Goal: Book appointment/travel/reservation

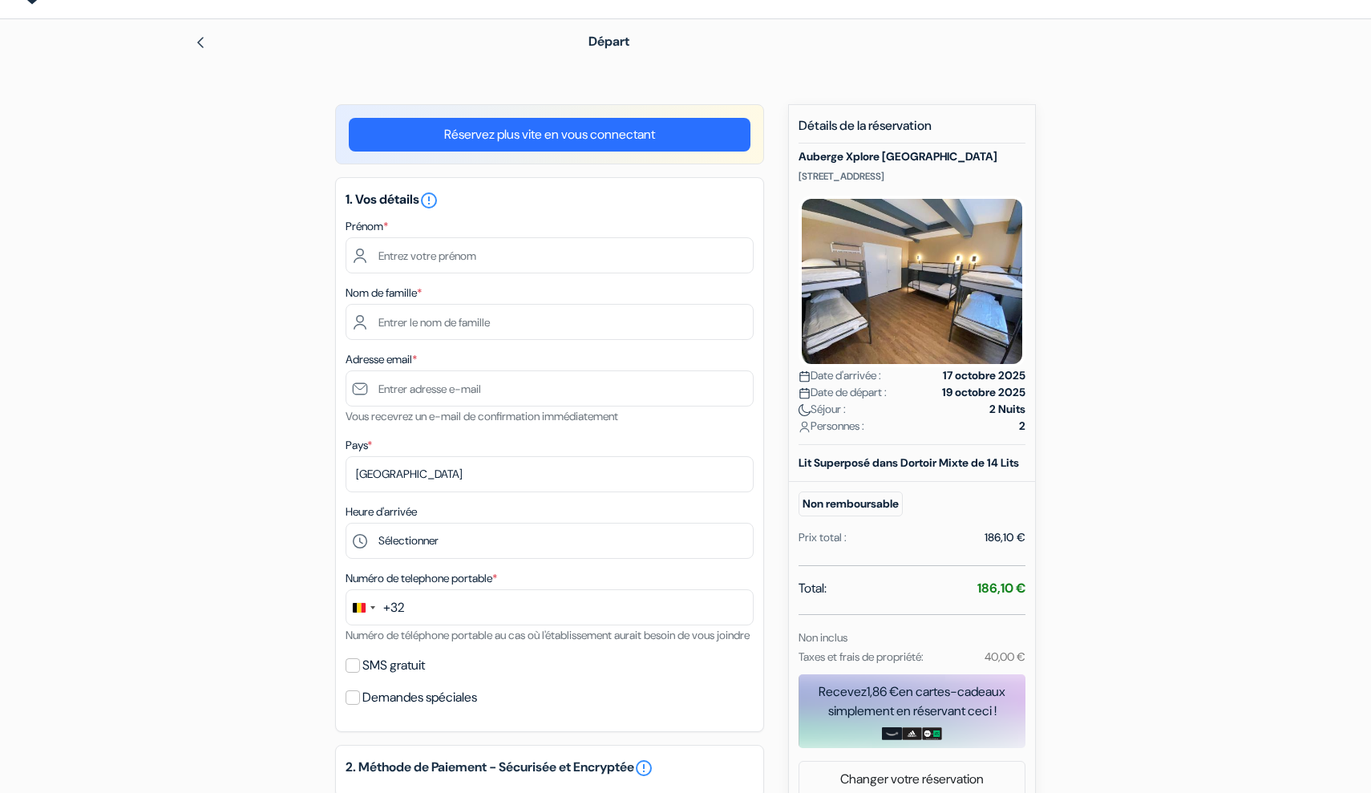
scroll to position [44, 0]
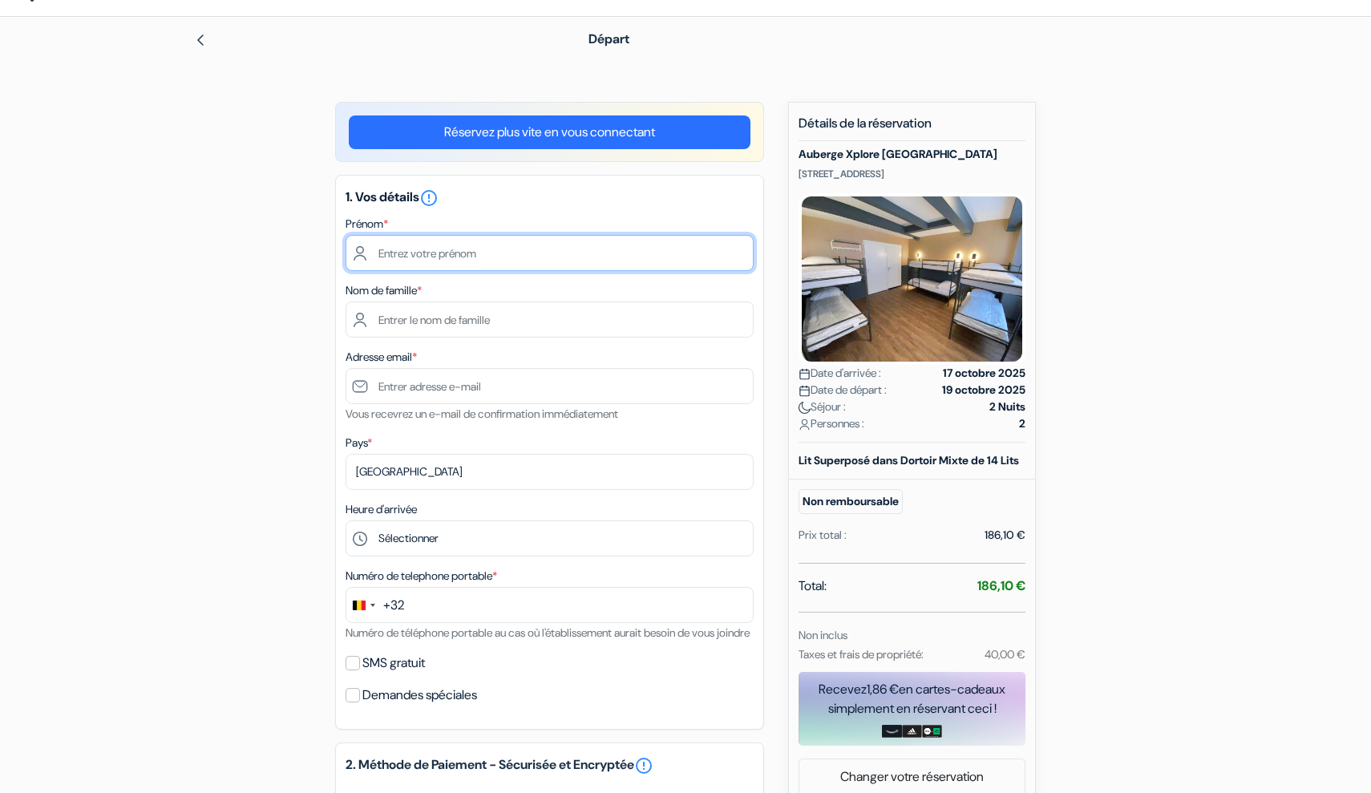
click at [509, 247] on input "text" at bounding box center [549, 253] width 408 height 36
click at [387, 249] on input "Kaurène" at bounding box center [549, 253] width 408 height 36
type input "[PERSON_NAME]"
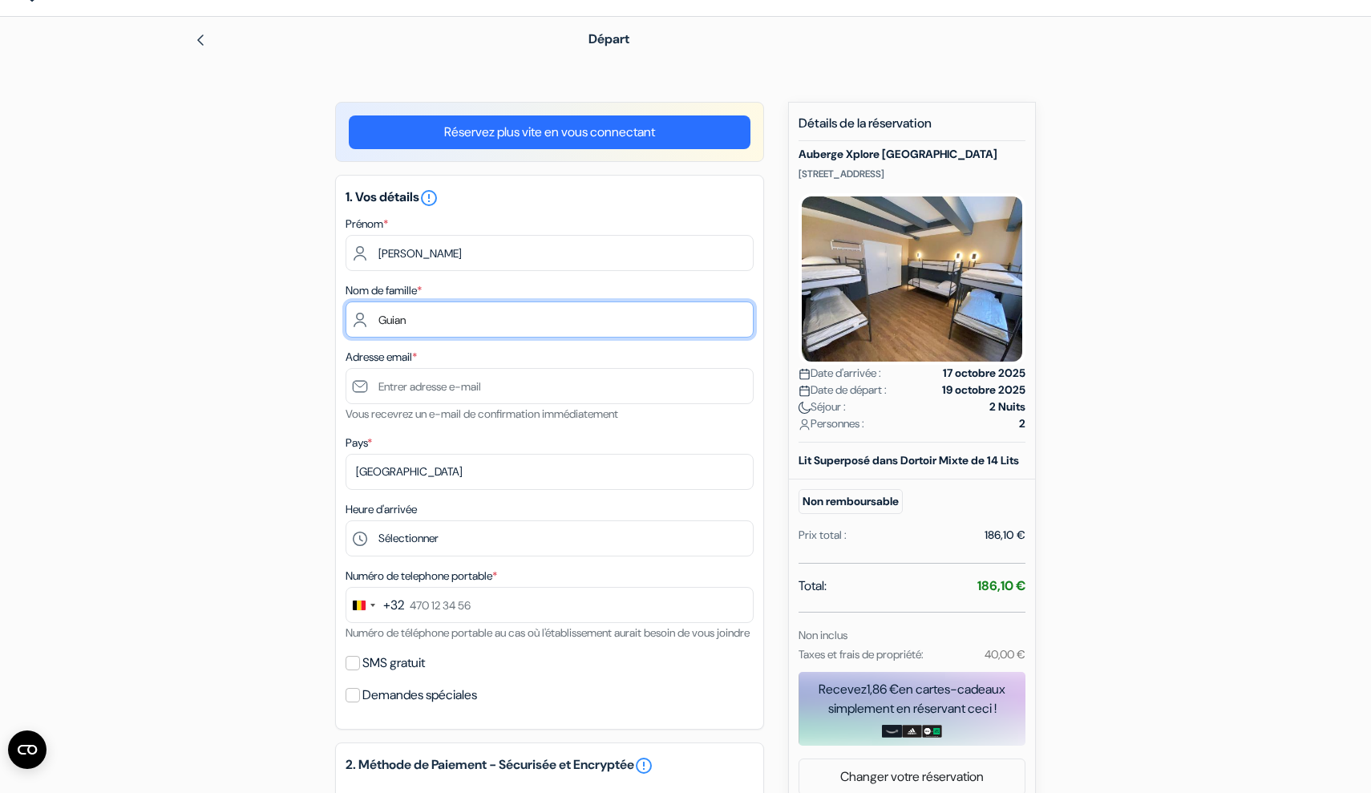
type input "Guian"
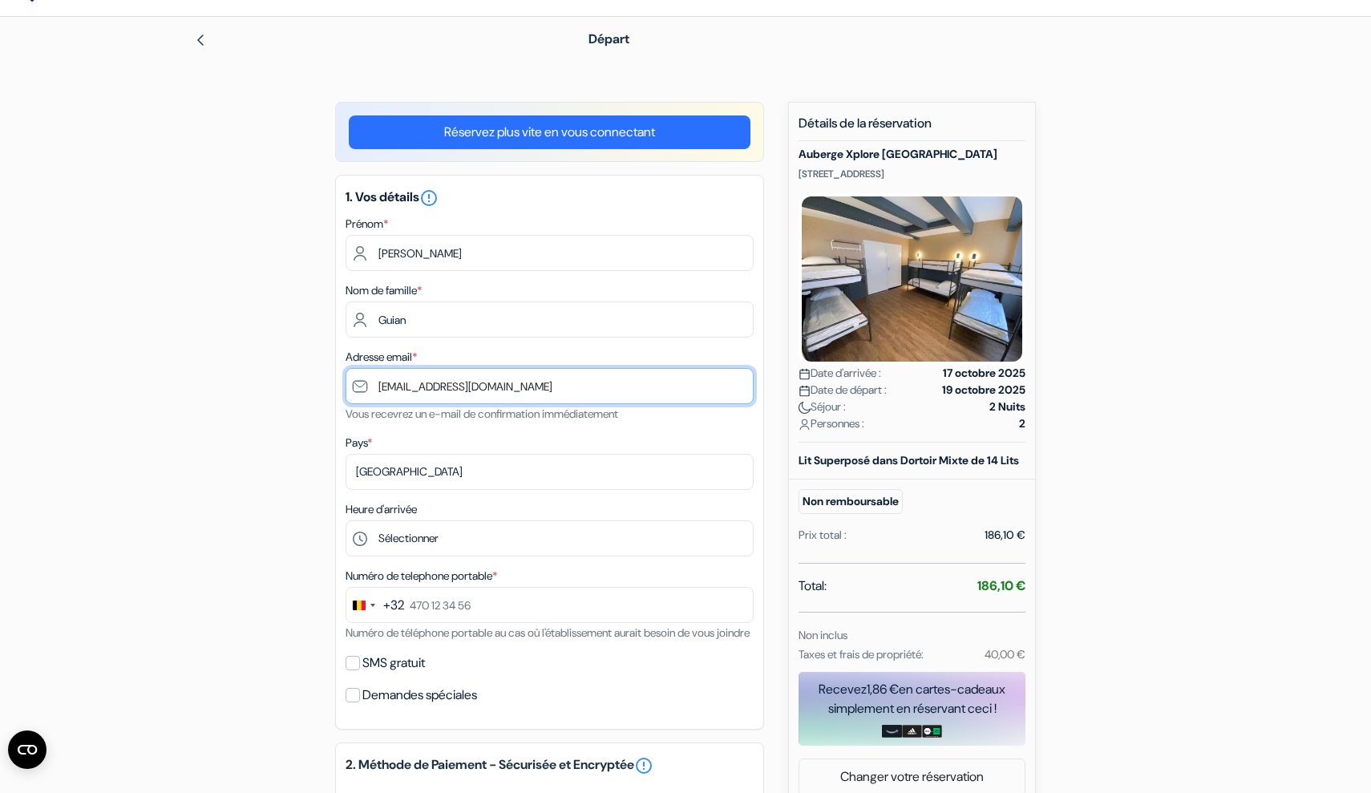
type input "[EMAIL_ADDRESS][DOMAIN_NAME]"
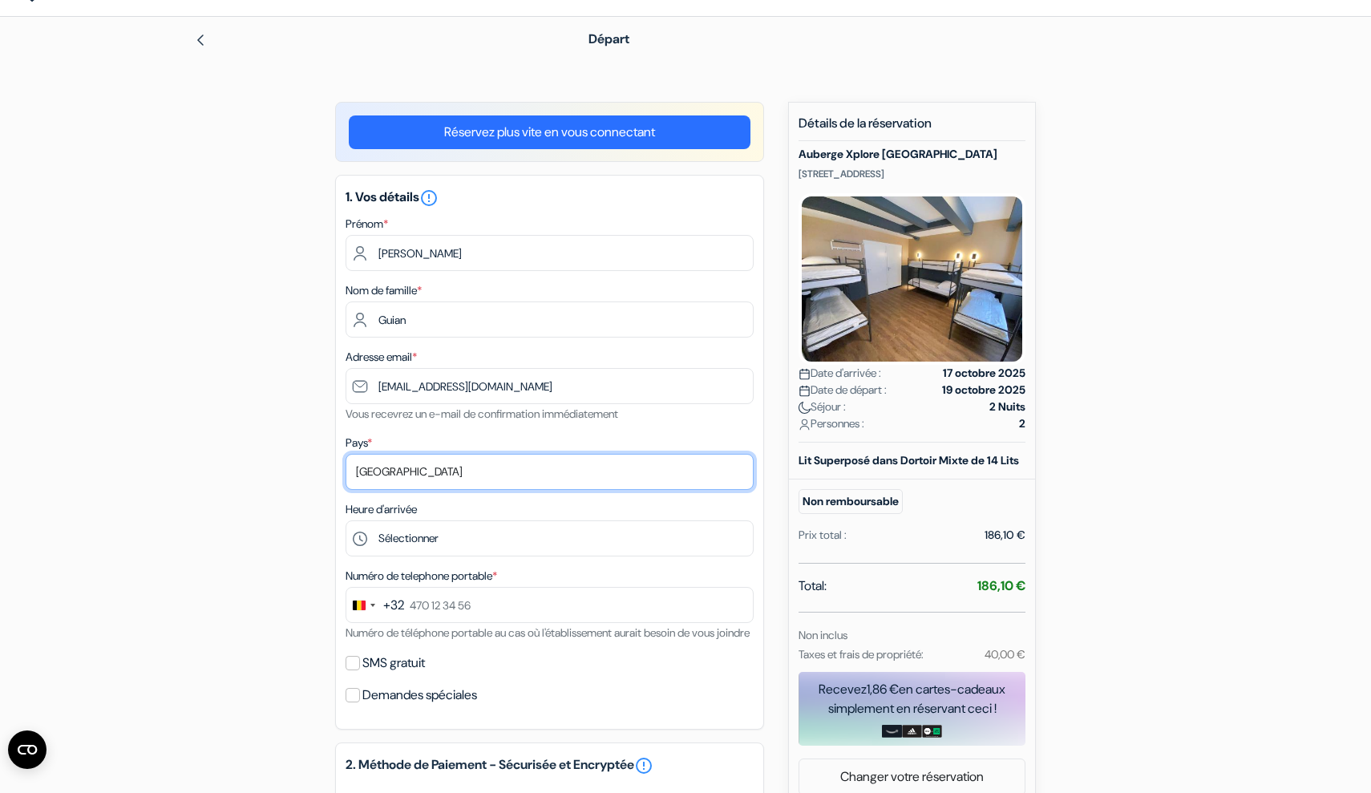
select select "fr"
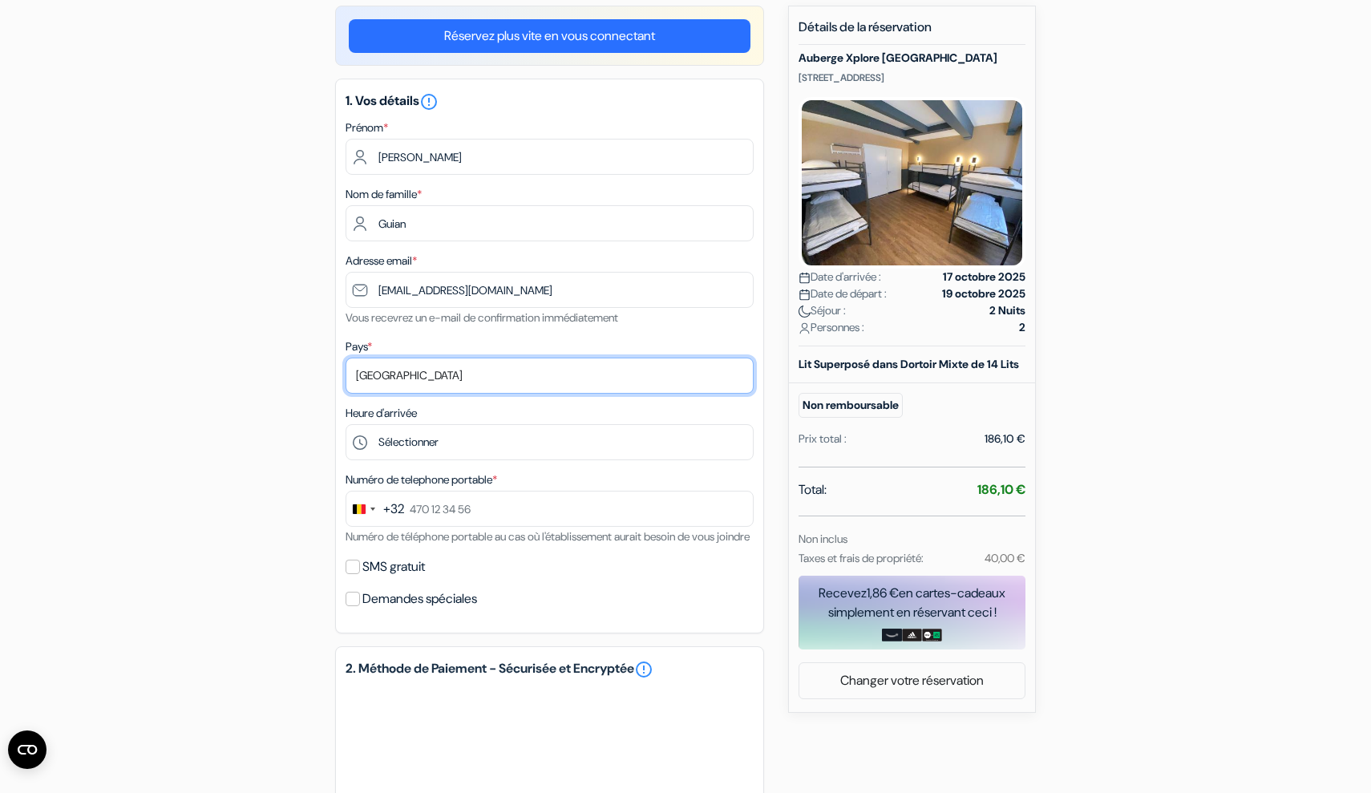
scroll to position [141, 0]
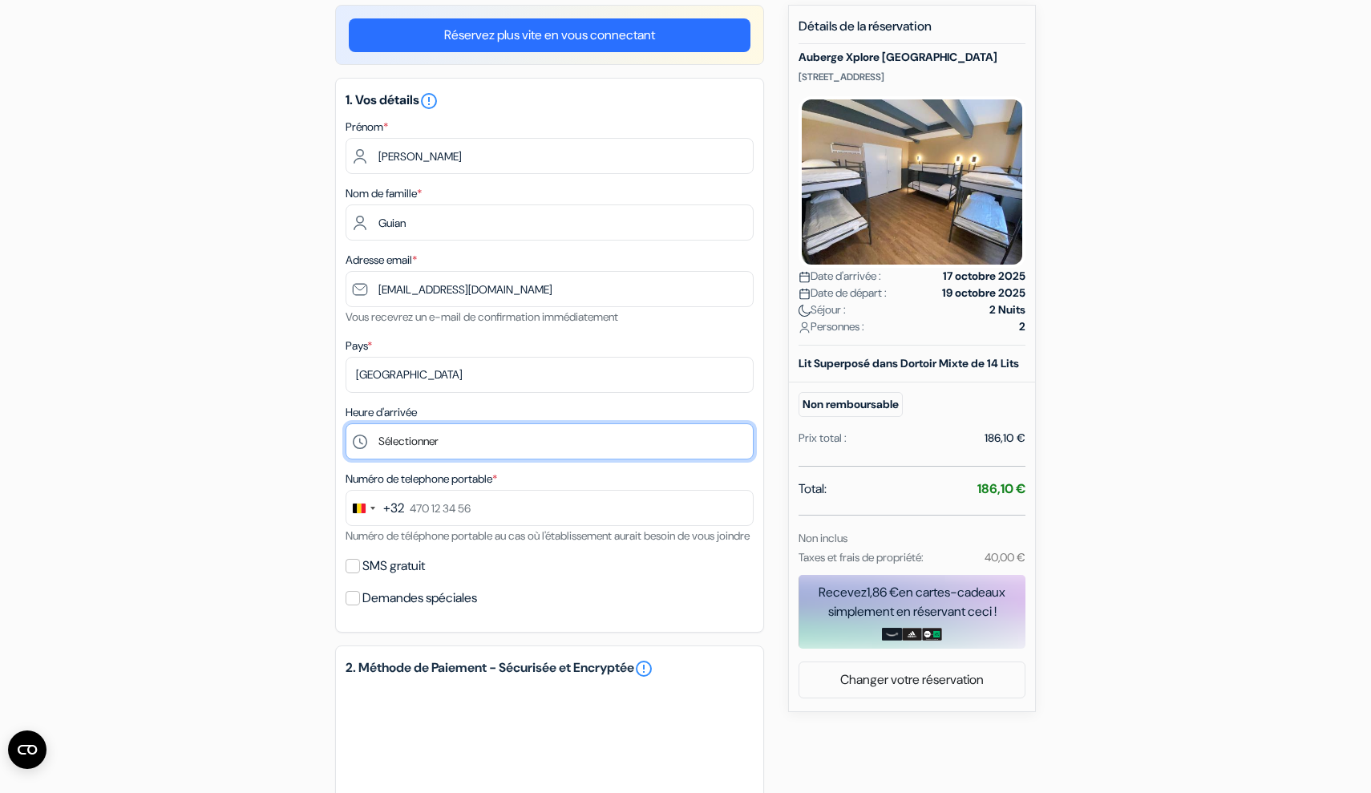
select select "18"
click at [395, 503] on div "+32" at bounding box center [393, 508] width 21 height 19
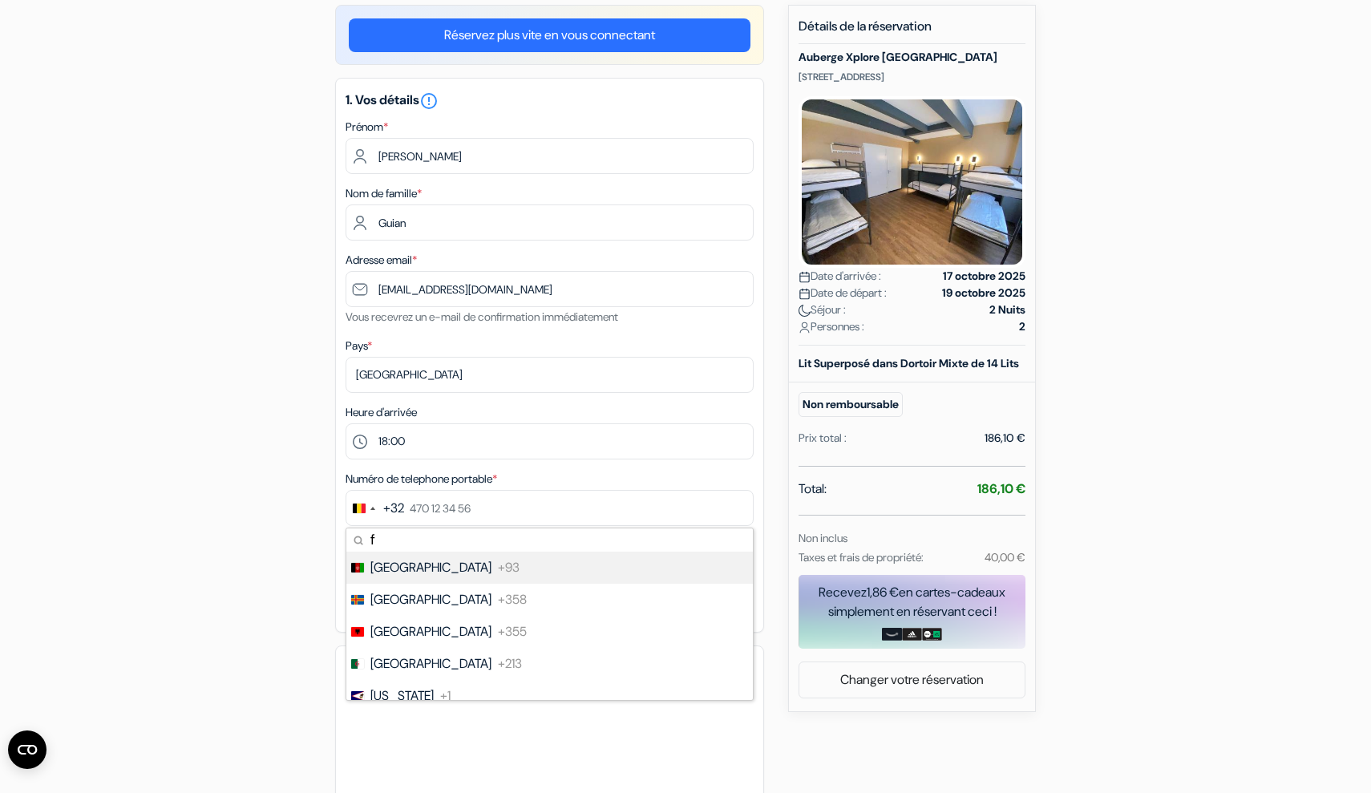
type input "fr"
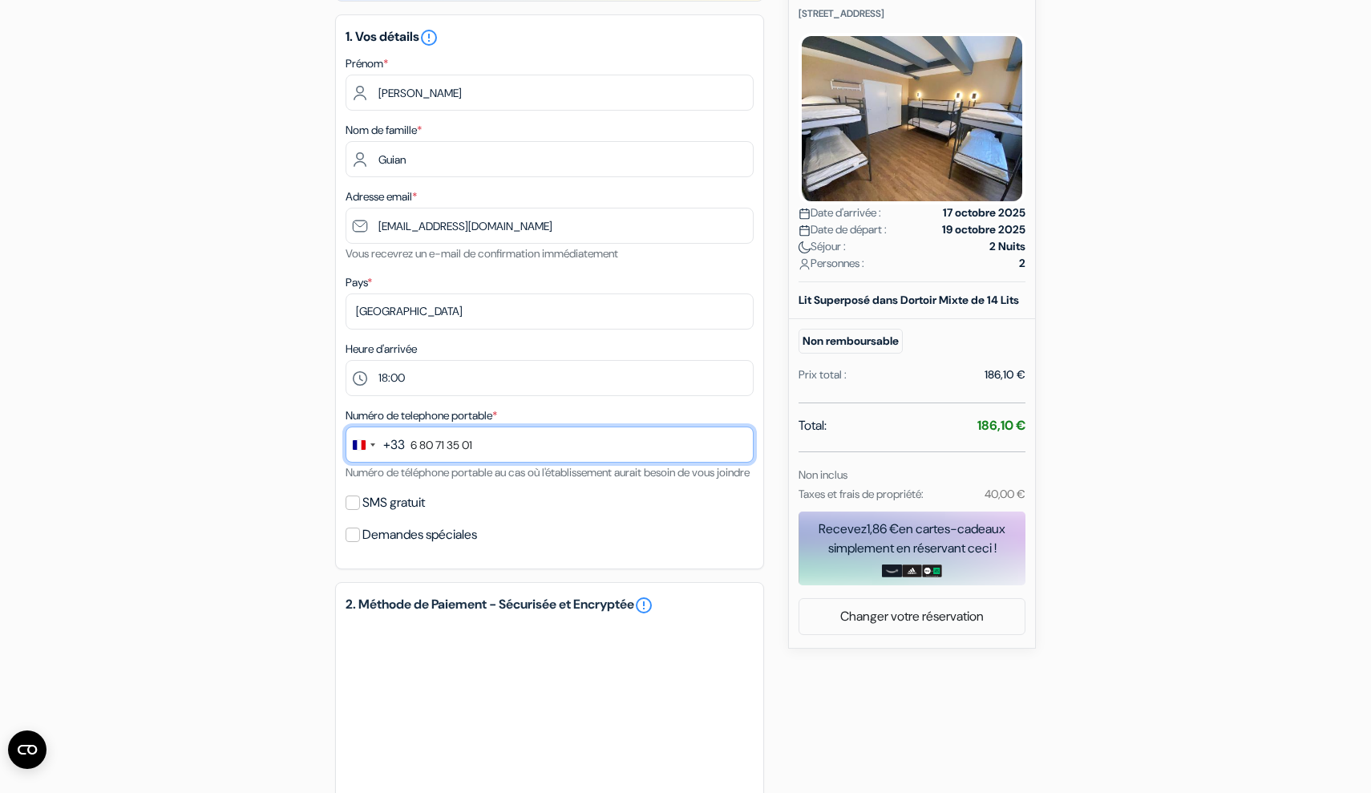
scroll to position [205, 0]
type input "6 80 71 35 01"
click at [507, 513] on div "SMS gratuit" at bounding box center [549, 502] width 408 height 22
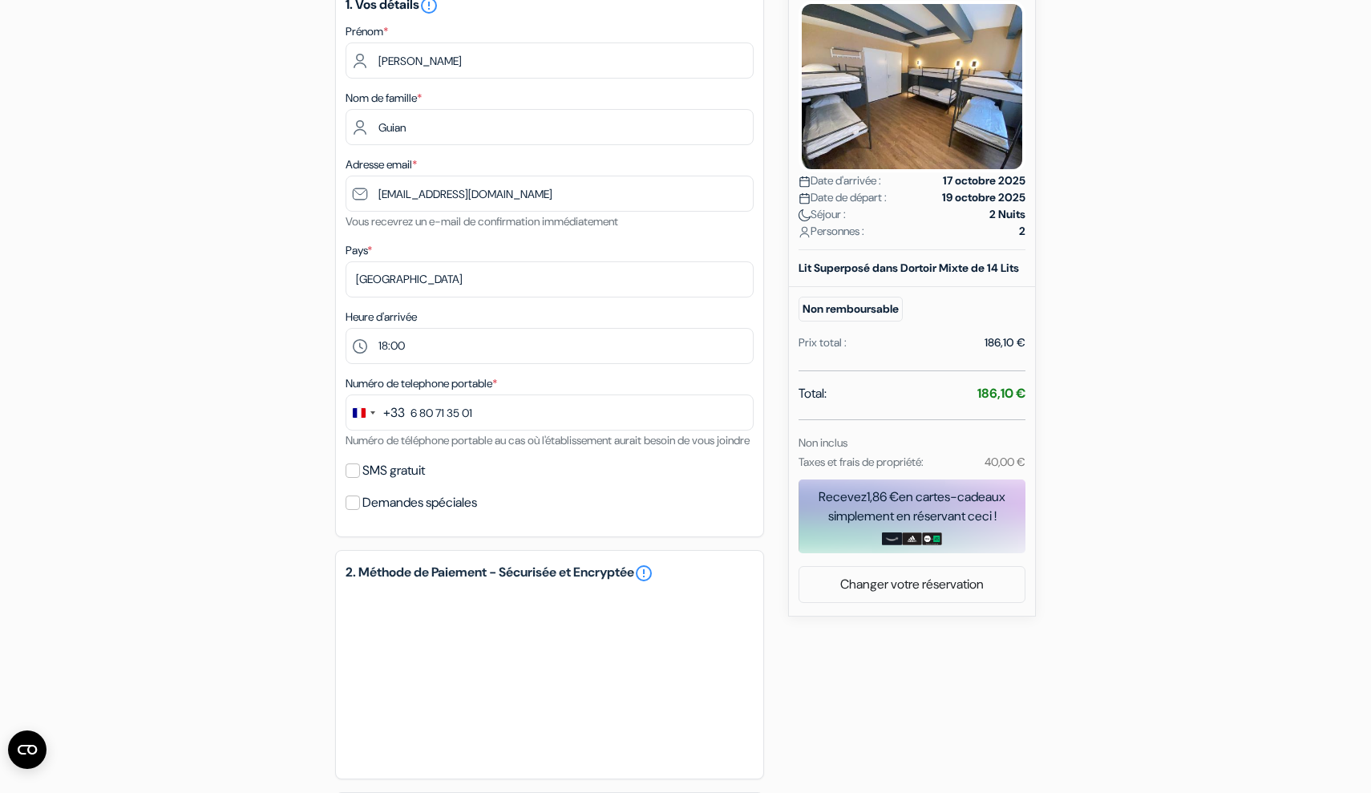
scroll to position [244, 0]
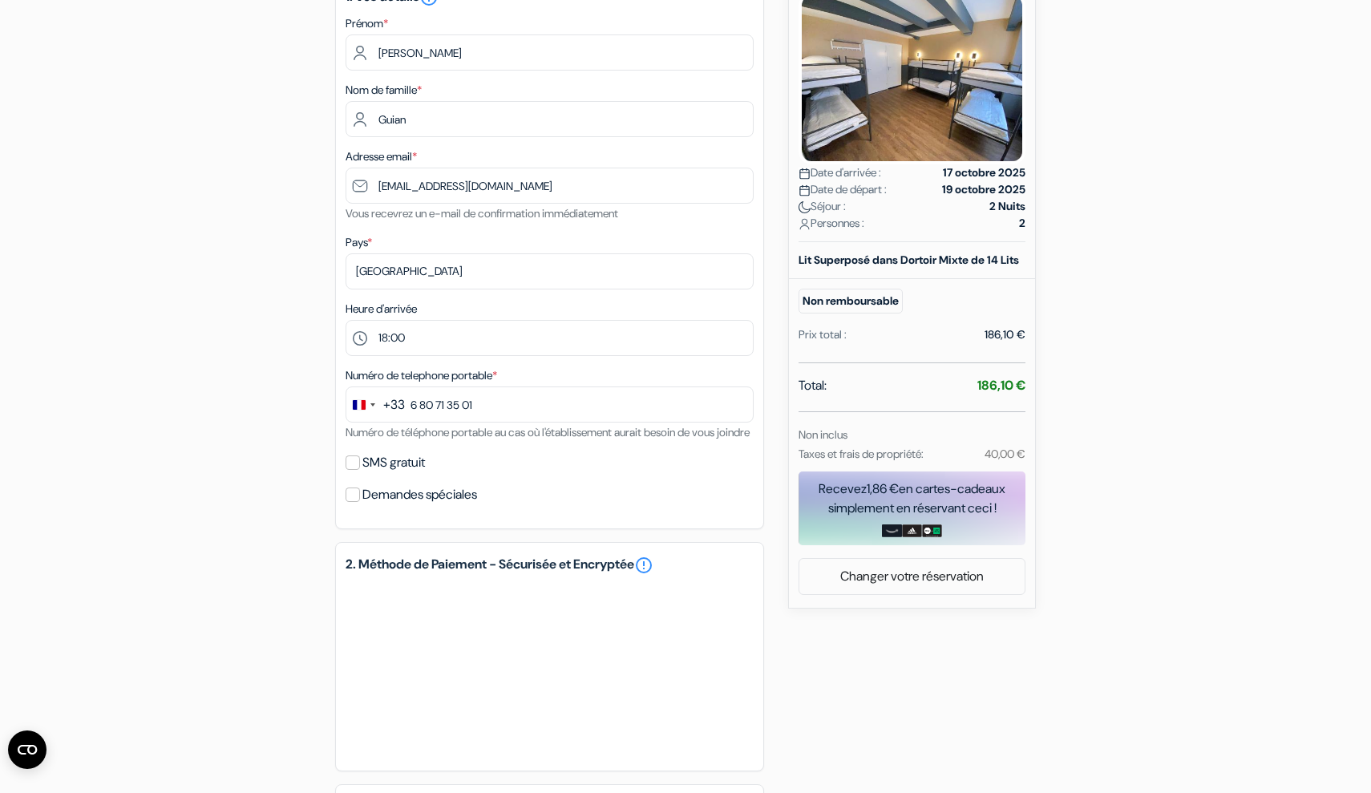
click at [353, 470] on input "SMS gratuit" at bounding box center [352, 462] width 14 height 14
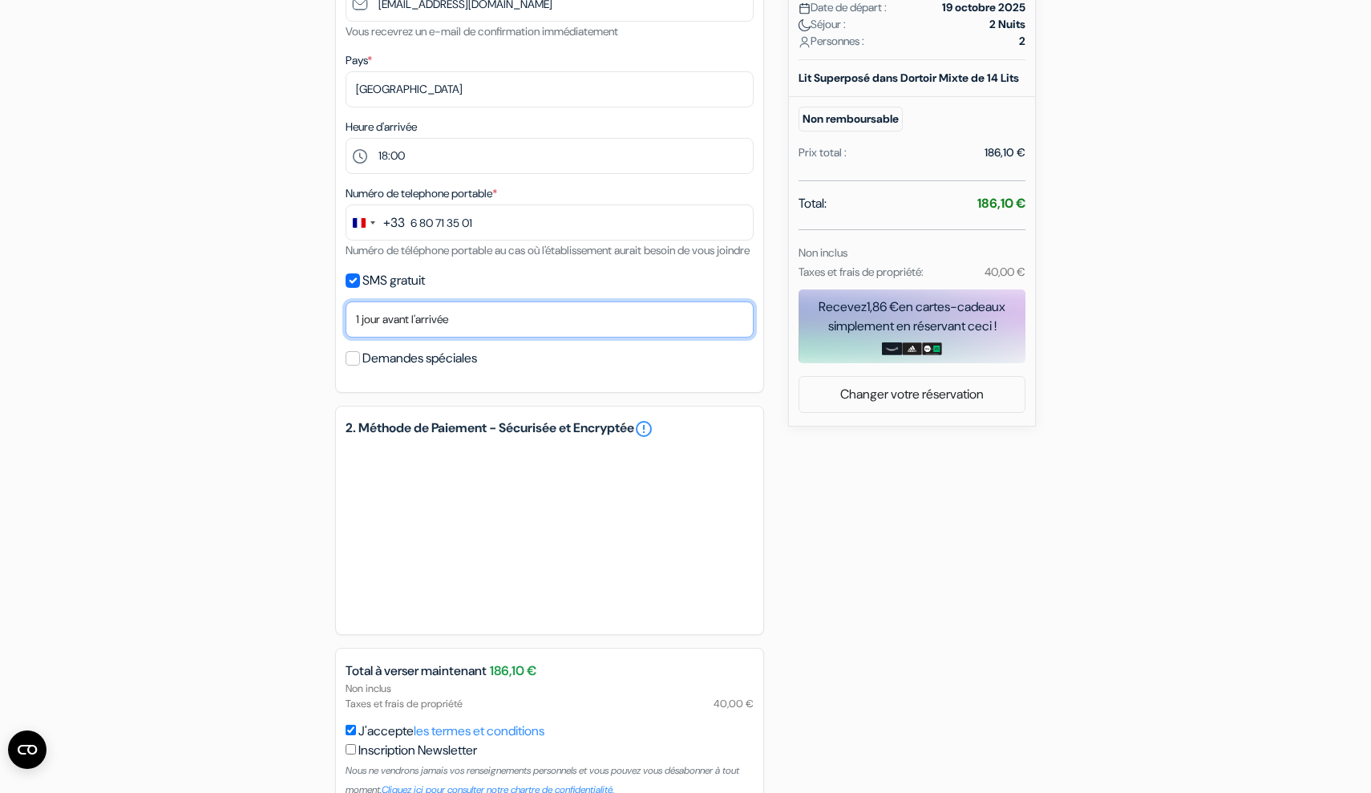
scroll to position [427, 0]
click at [356, 287] on input "SMS gratuit" at bounding box center [352, 280] width 14 height 14
checkbox input "false"
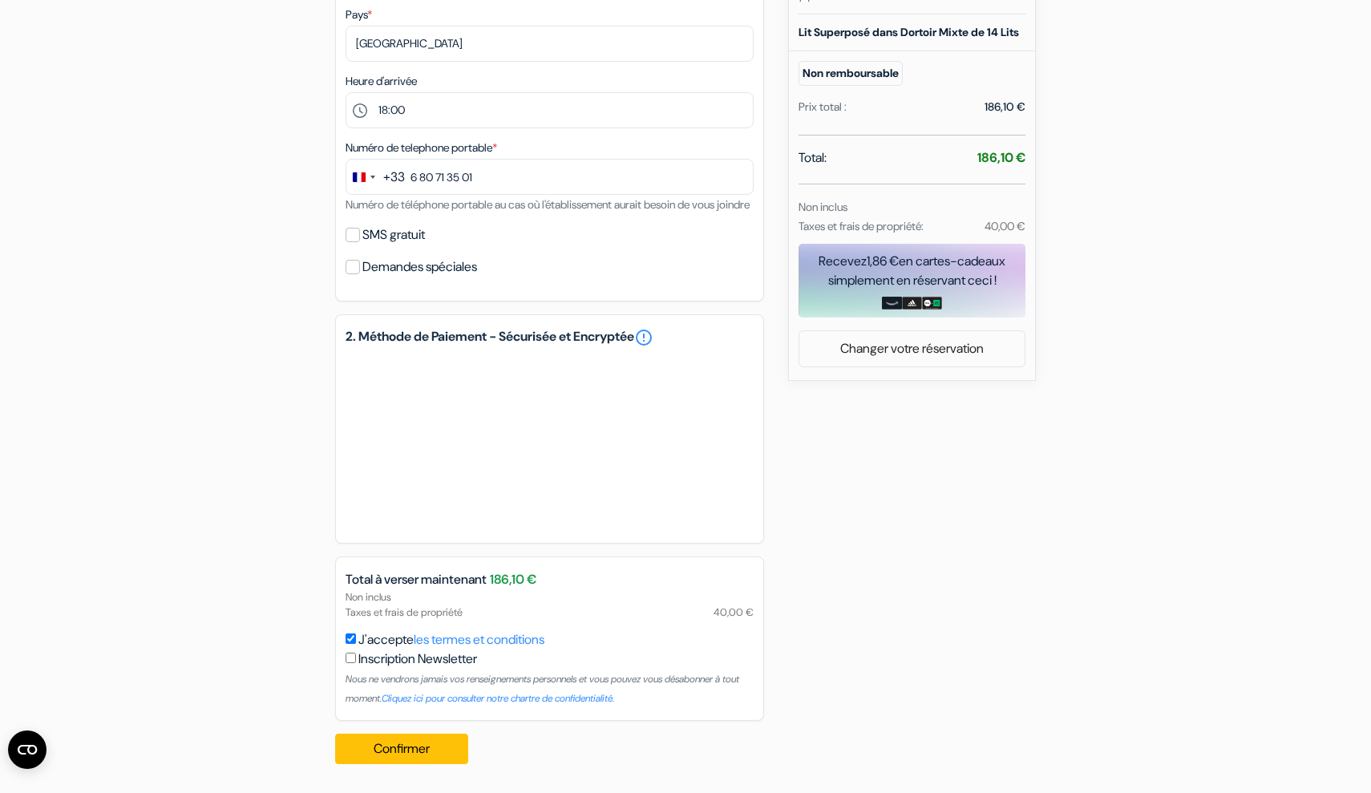
scroll to position [491, 0]
click at [348, 641] on input "J'accepte les termes et conditions" at bounding box center [350, 638] width 10 height 10
click at [354, 641] on input "J'accepte les termes et conditions" at bounding box center [350, 638] width 10 height 10
checkbox input "true"
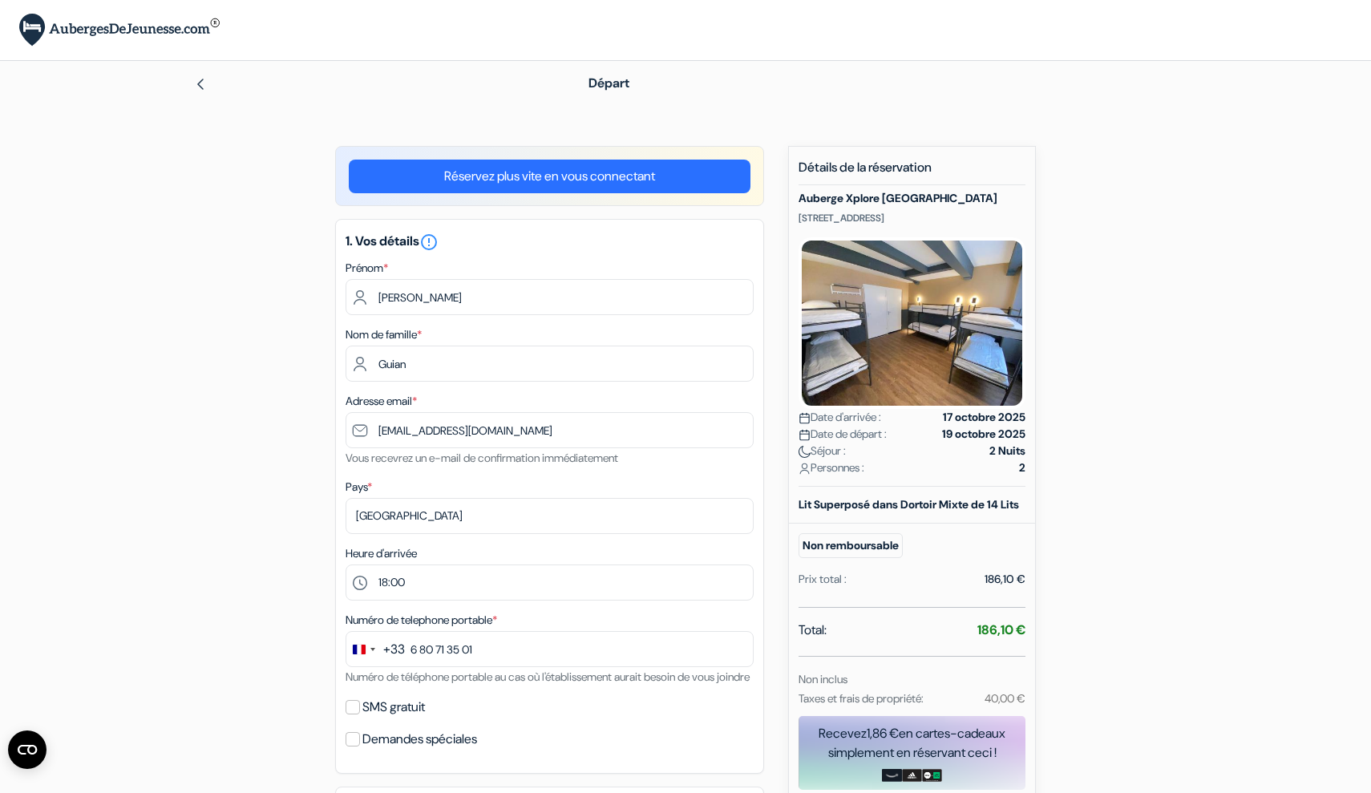
scroll to position [0, 0]
click at [194, 81] on img at bounding box center [200, 84] width 13 height 13
